Goal: Find specific page/section: Find specific page/section

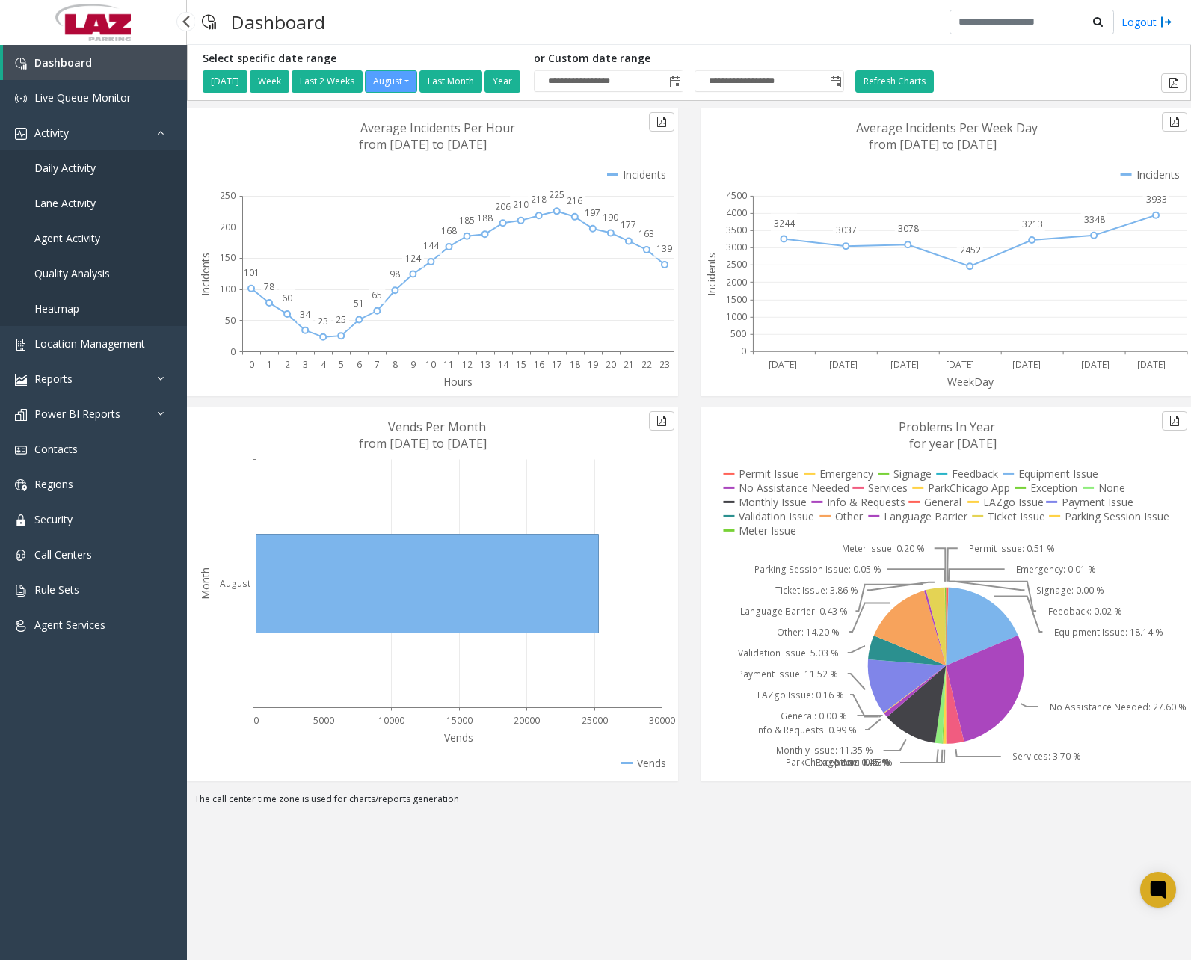
click at [81, 164] on span "Daily Activity" at bounding box center [64, 168] width 61 height 14
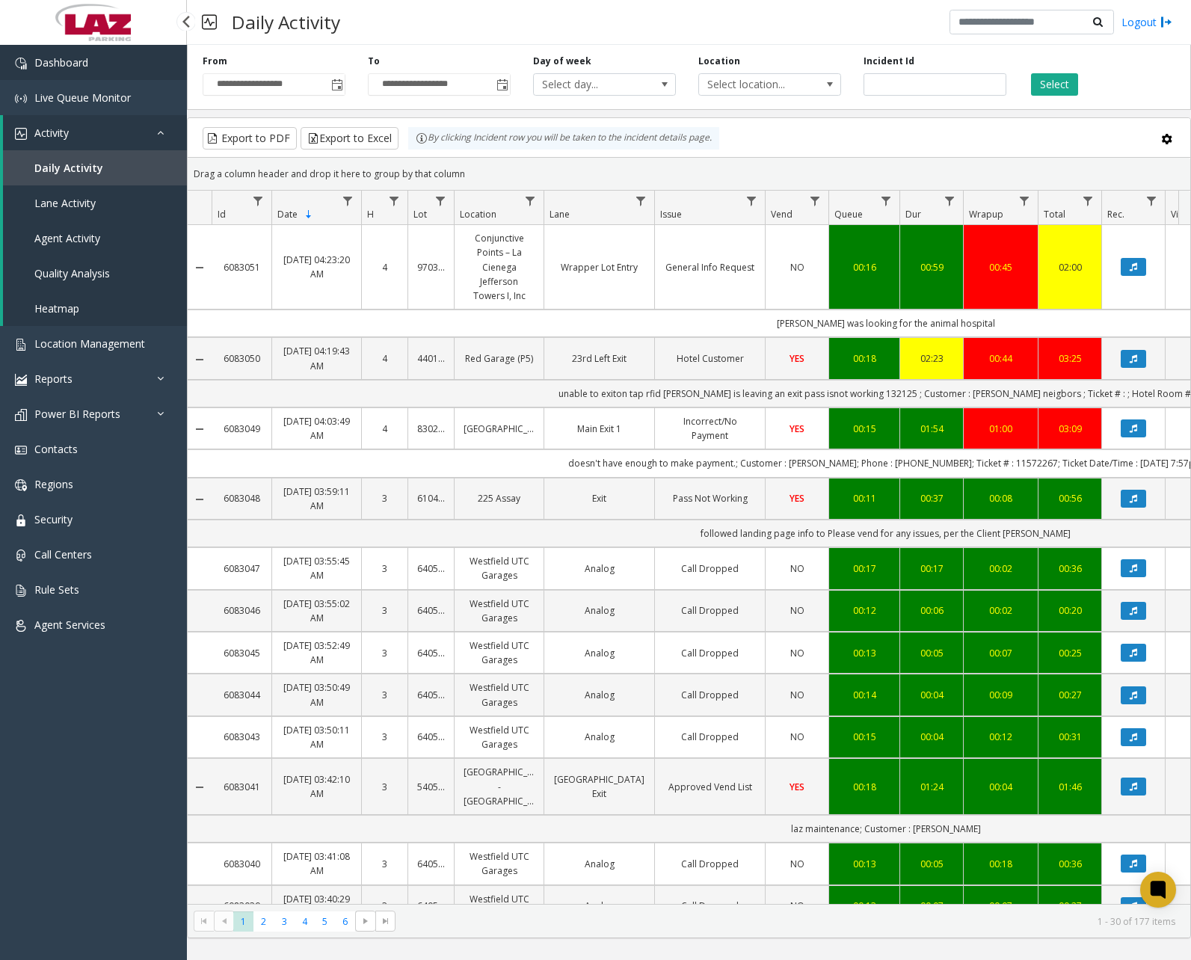
click at [64, 67] on span "Dashboard" at bounding box center [61, 62] width 54 height 14
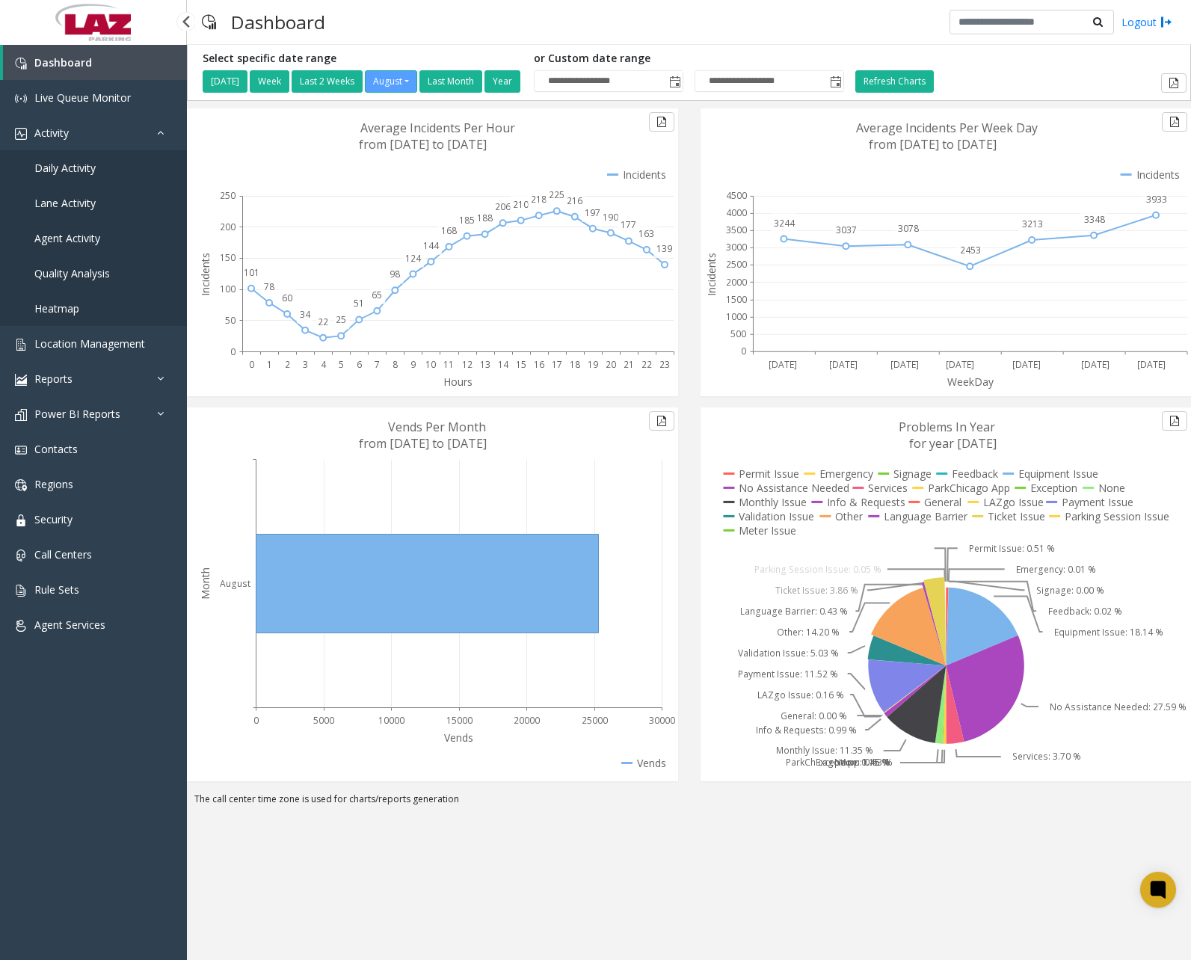
click at [69, 167] on span "Daily Activity" at bounding box center [64, 168] width 61 height 14
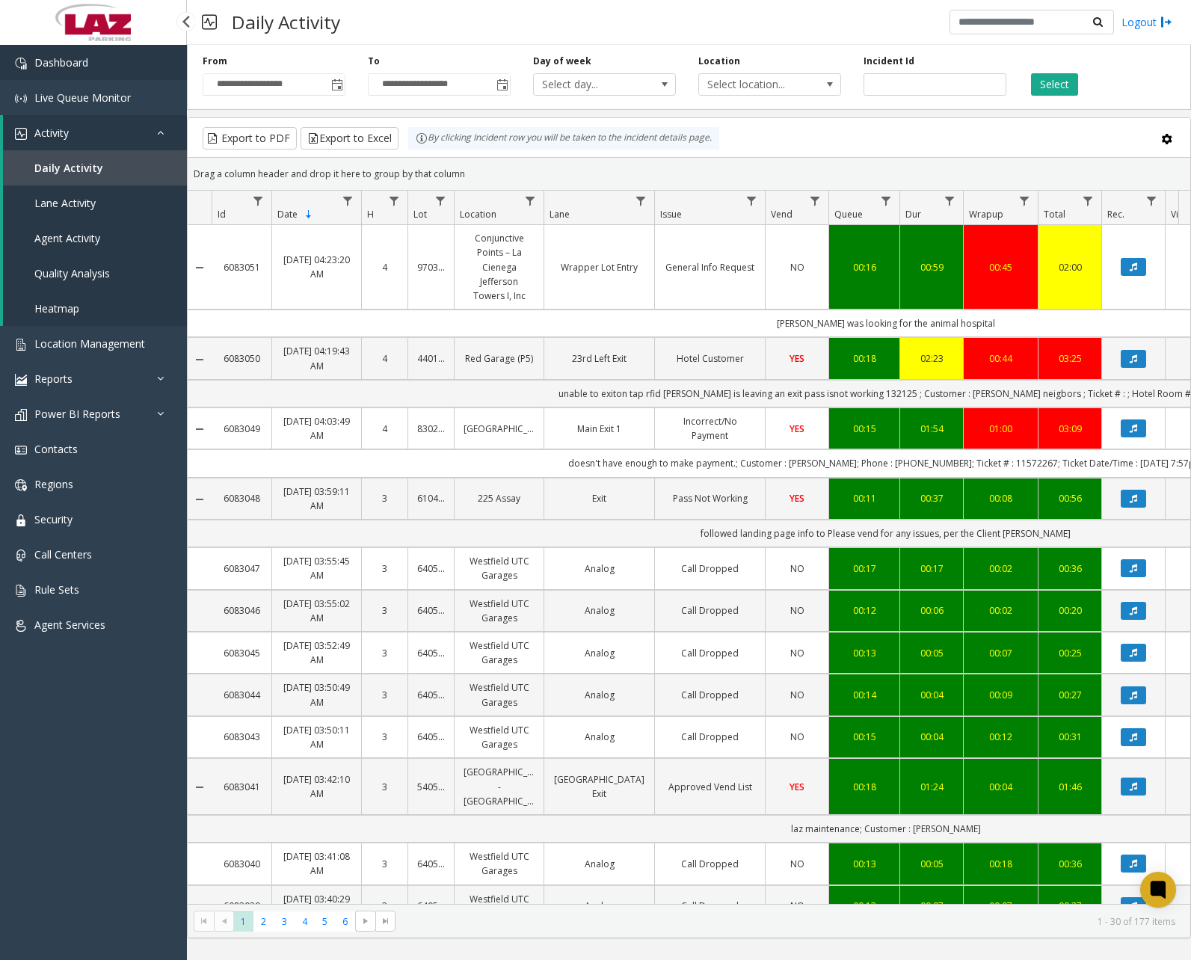
click at [81, 56] on span "Dashboard" at bounding box center [61, 62] width 54 height 14
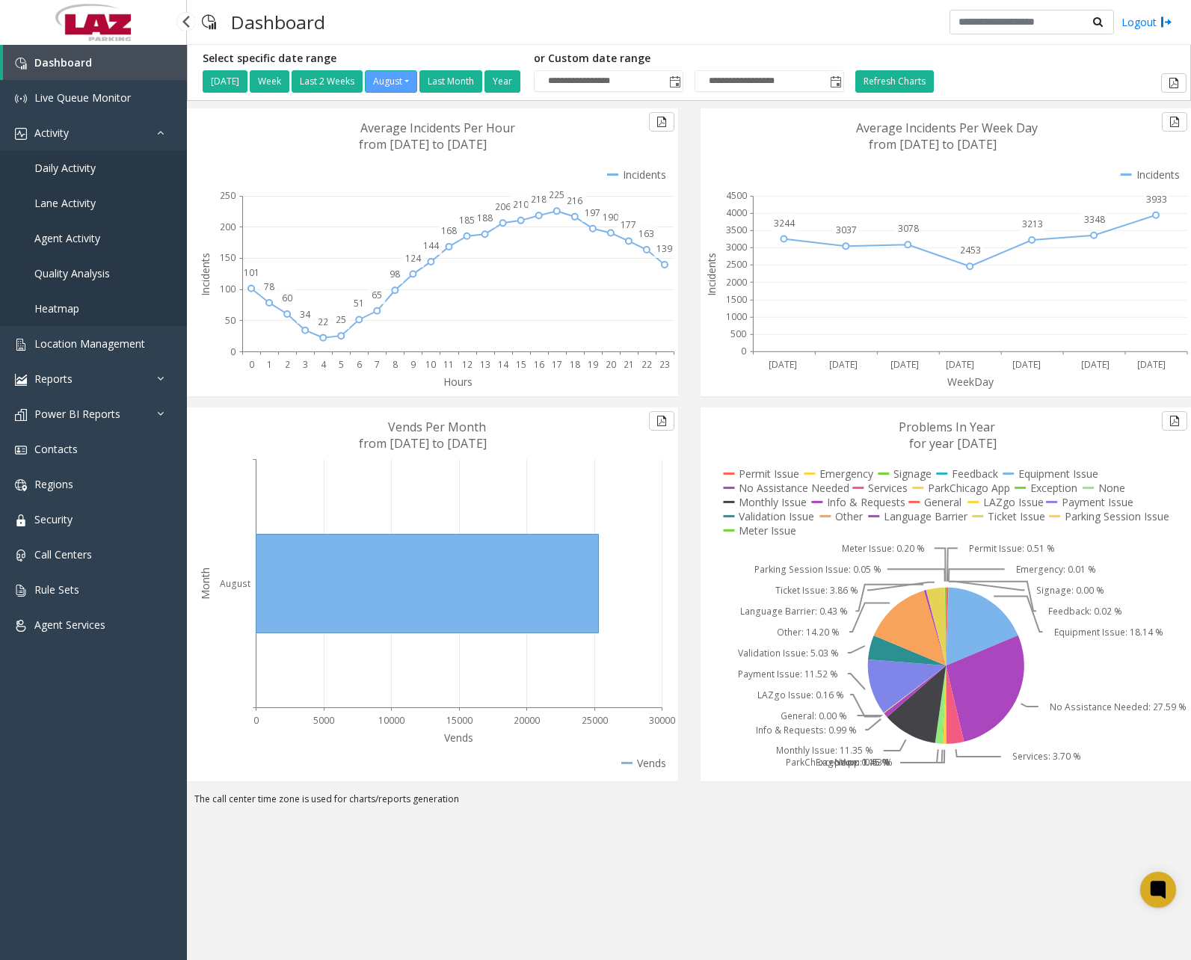
click at [87, 173] on span "Daily Activity" at bounding box center [64, 168] width 61 height 14
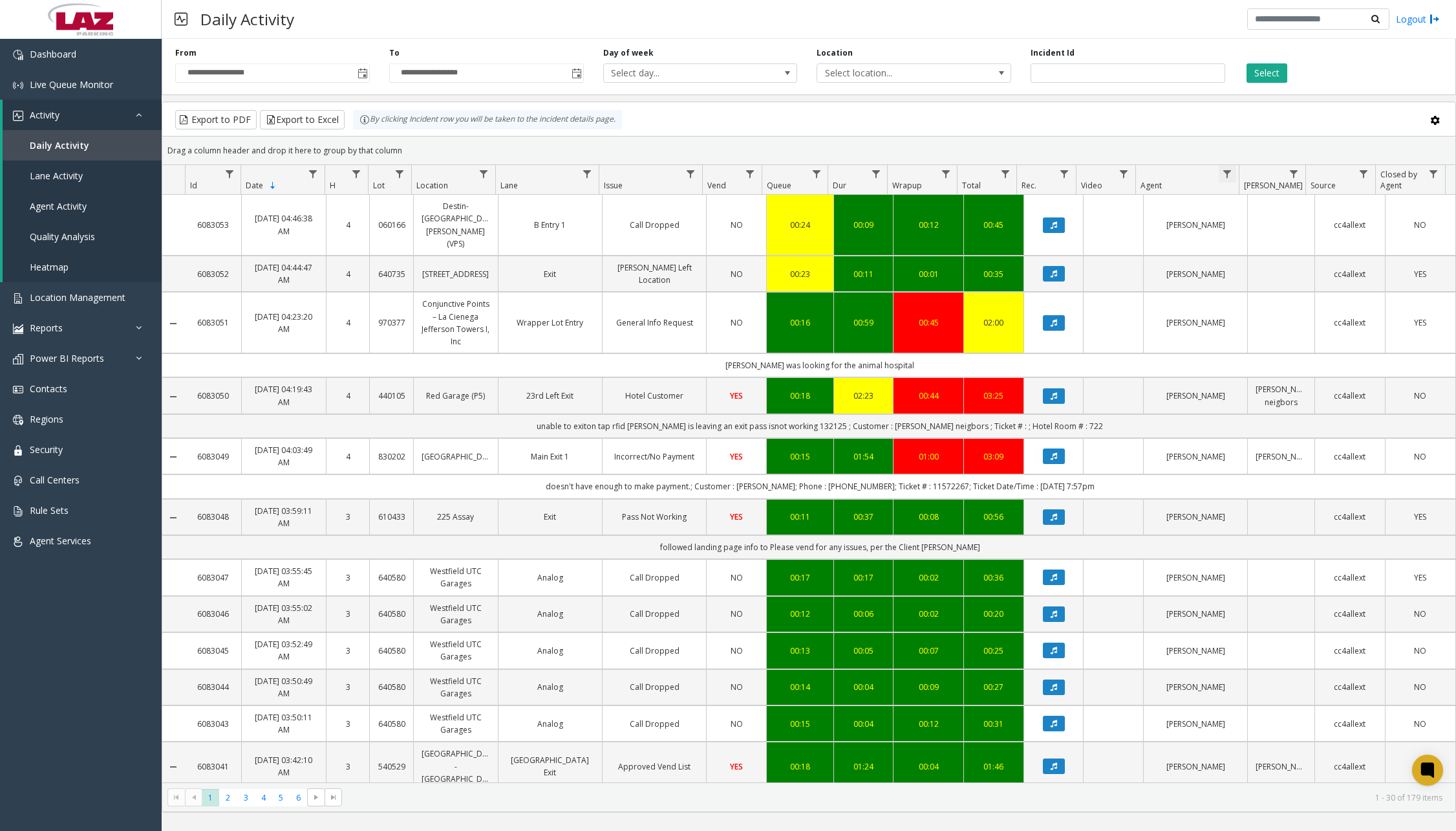
click at [1029, 174] on span "Data table" at bounding box center [1228, 174] width 10 height 10
click at [1029, 222] on input "Agent Filter" at bounding box center [1283, 229] width 110 height 22
type input "******"
click at [1029, 346] on button "Filter" at bounding box center [1312, 350] width 53 height 29
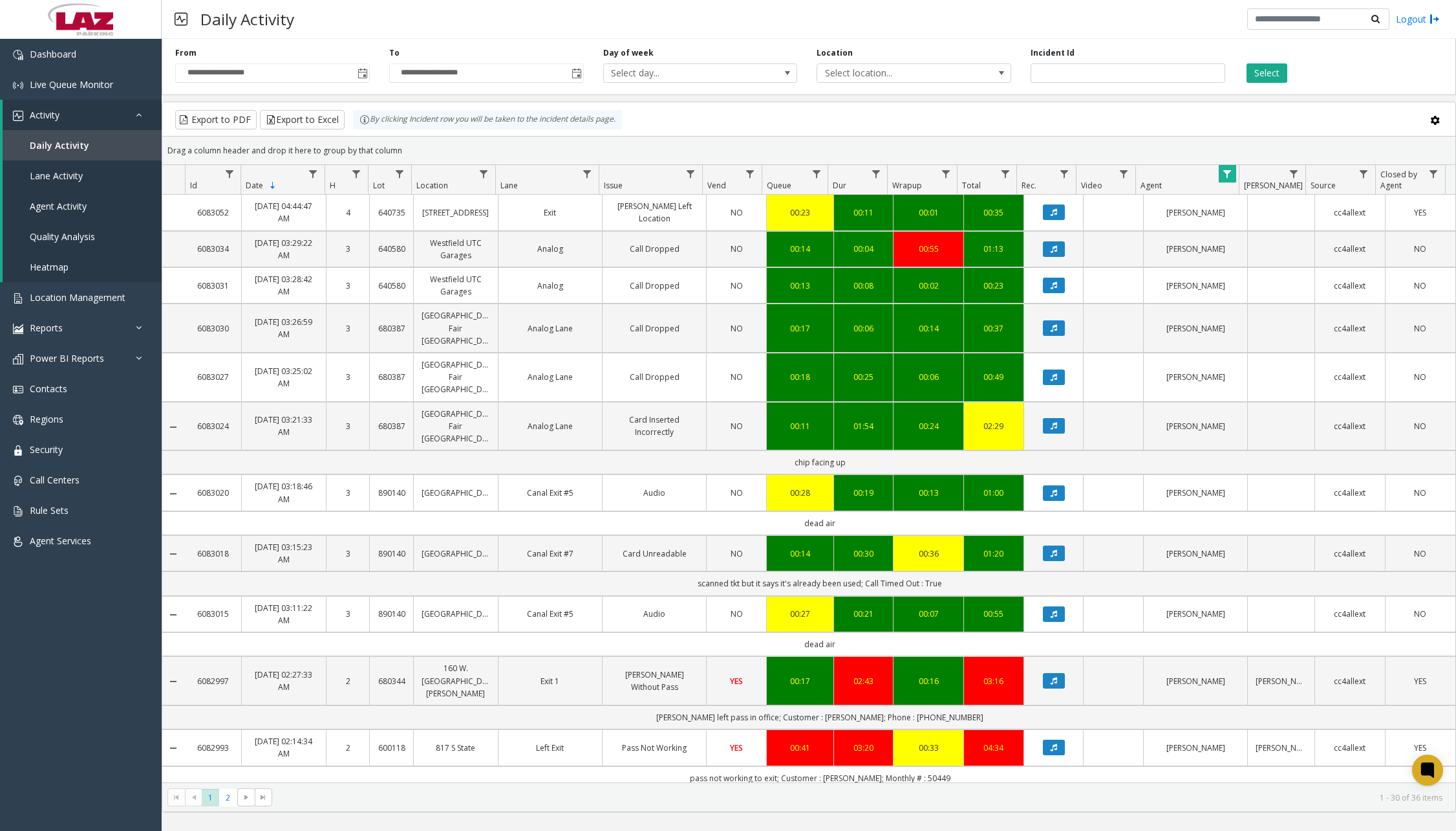
click at [540, 20] on div "Daily Activity Logout" at bounding box center [809, 19] width 1294 height 39
click at [99, 65] on link "Dashboard" at bounding box center [80, 54] width 162 height 30
